Goal: Task Accomplishment & Management: Complete application form

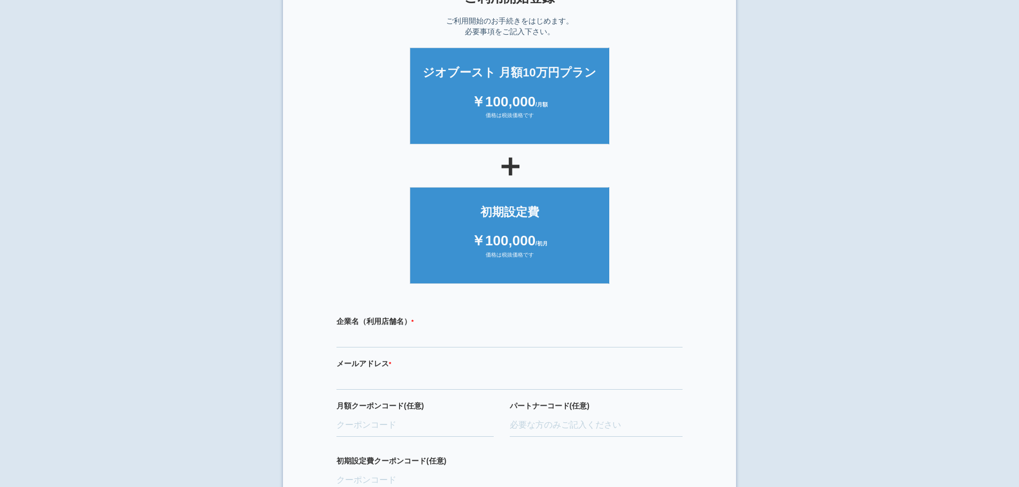
scroll to position [159, 0]
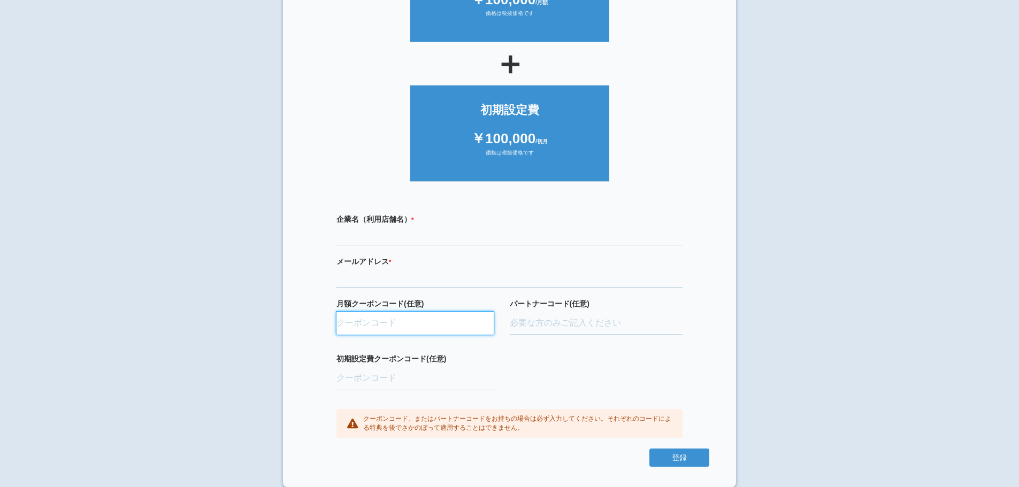
click at [425, 331] on input "月額クーポンコード(任意)" at bounding box center [414, 324] width 157 height 24
click at [731, 333] on section "× ご利用開始登録 ご利用開始のお手続きをはじめます。 必要事項をご記入下さい。 ジオブースト 月額10万円プラン ￥100,000 /月額 価格は税抜価格で…" at bounding box center [509, 169] width 453 height 636
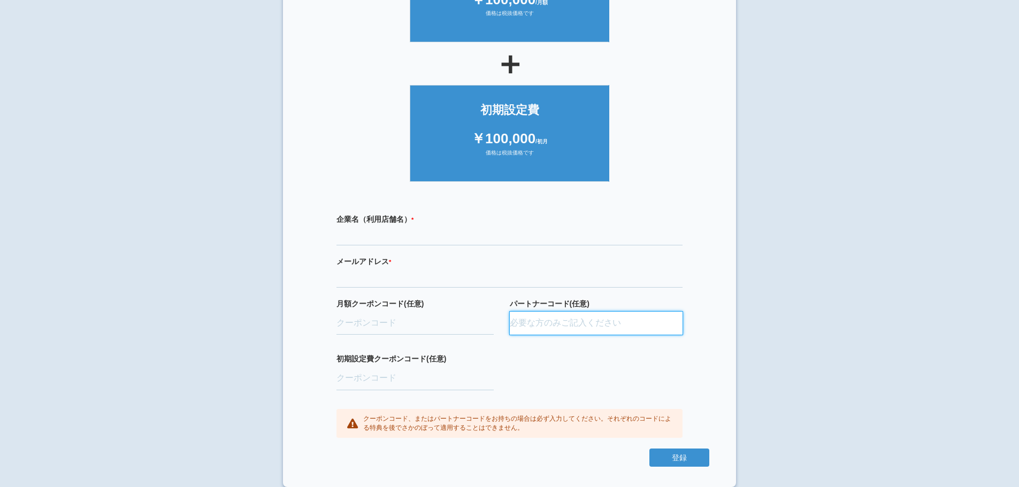
click at [588, 326] on input "パートナーコード(任意)" at bounding box center [596, 324] width 173 height 24
drag, startPoint x: 593, startPoint y: 300, endPoint x: 496, endPoint y: 305, distance: 96.4
click at [496, 305] on div "月額クーポンコード(任意) パートナーコード(任意)" at bounding box center [509, 327] width 346 height 56
click at [496, 305] on div "月額クーポンコード(任意)" at bounding box center [422, 327] width 173 height 56
drag, startPoint x: 497, startPoint y: 304, endPoint x: 611, endPoint y: 306, distance: 114.5
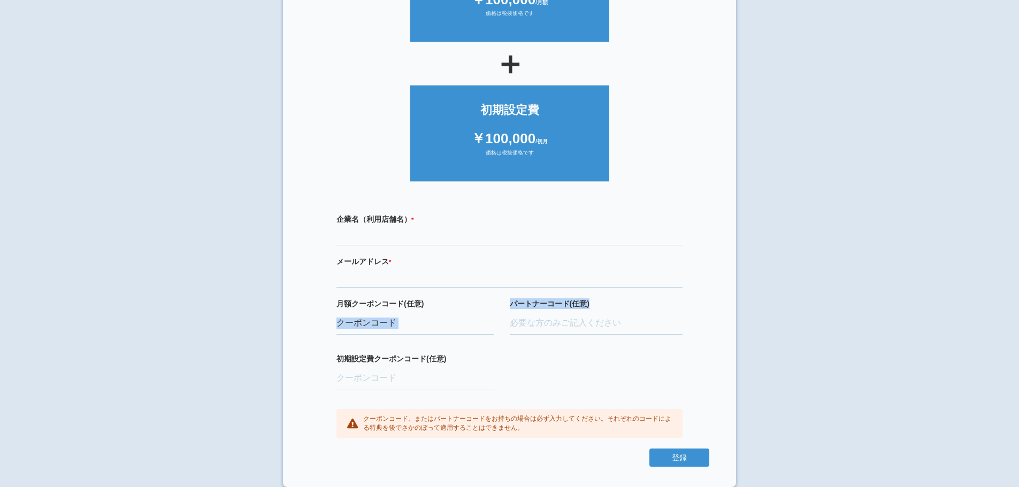
click at [611, 306] on div "月額クーポンコード(任意) パートナーコード(任意)" at bounding box center [509, 327] width 346 height 56
click at [612, 307] on label "パートナーコード(任意)" at bounding box center [596, 304] width 173 height 11
click at [612, 312] on input "パートナーコード(任意)" at bounding box center [596, 324] width 173 height 24
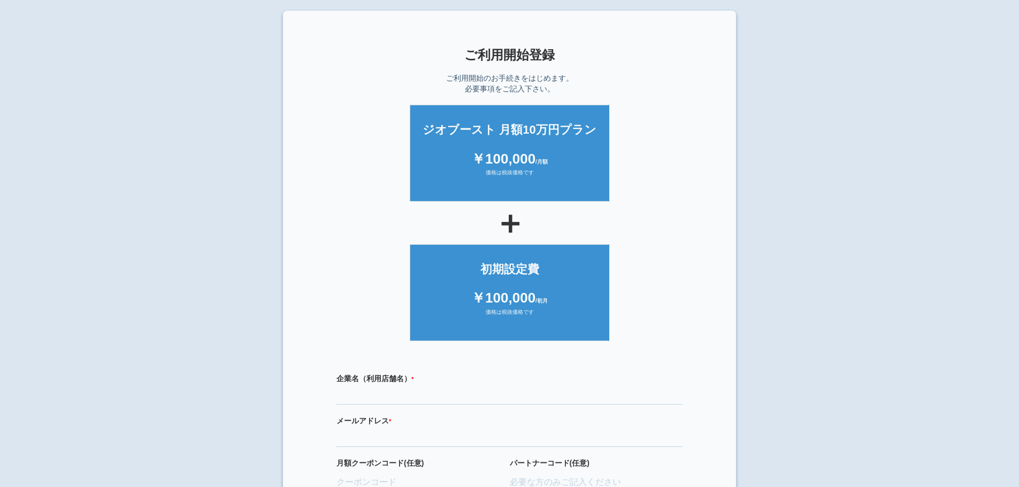
click at [547, 167] on div "￥100,000 /月額" at bounding box center [510, 159] width 178 height 20
